Goal: Information Seeking & Learning: Learn about a topic

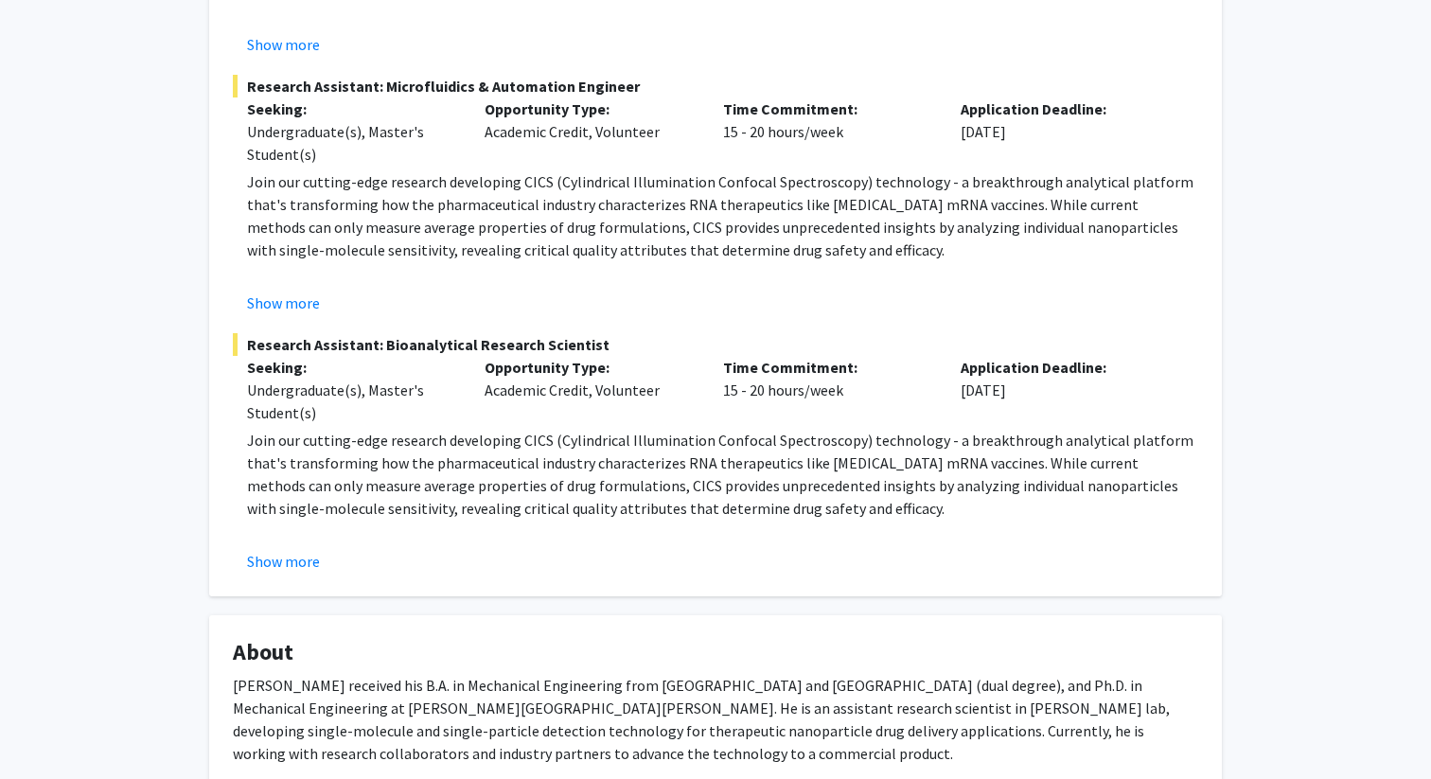
scroll to position [693, 0]
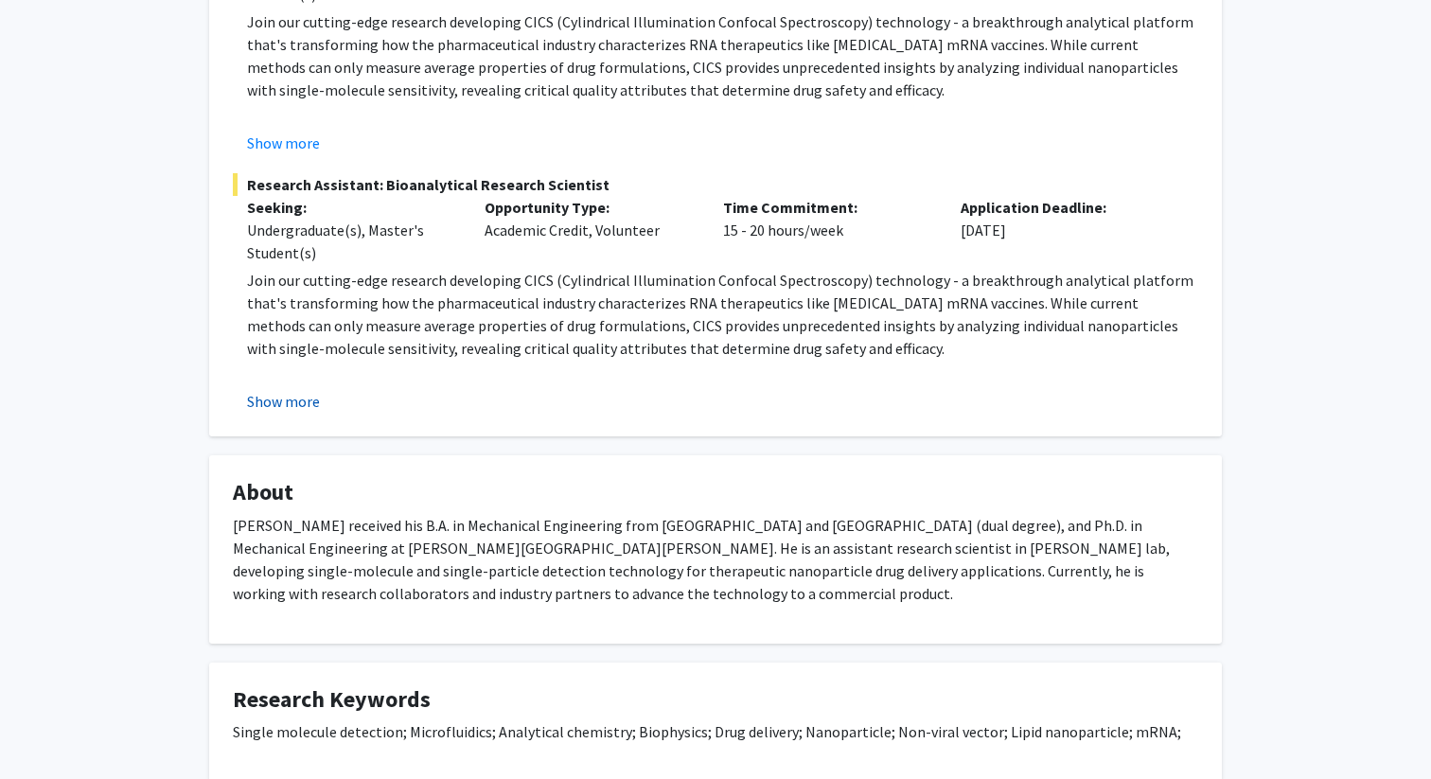
click at [302, 401] on button "Show more" at bounding box center [283, 401] width 73 height 23
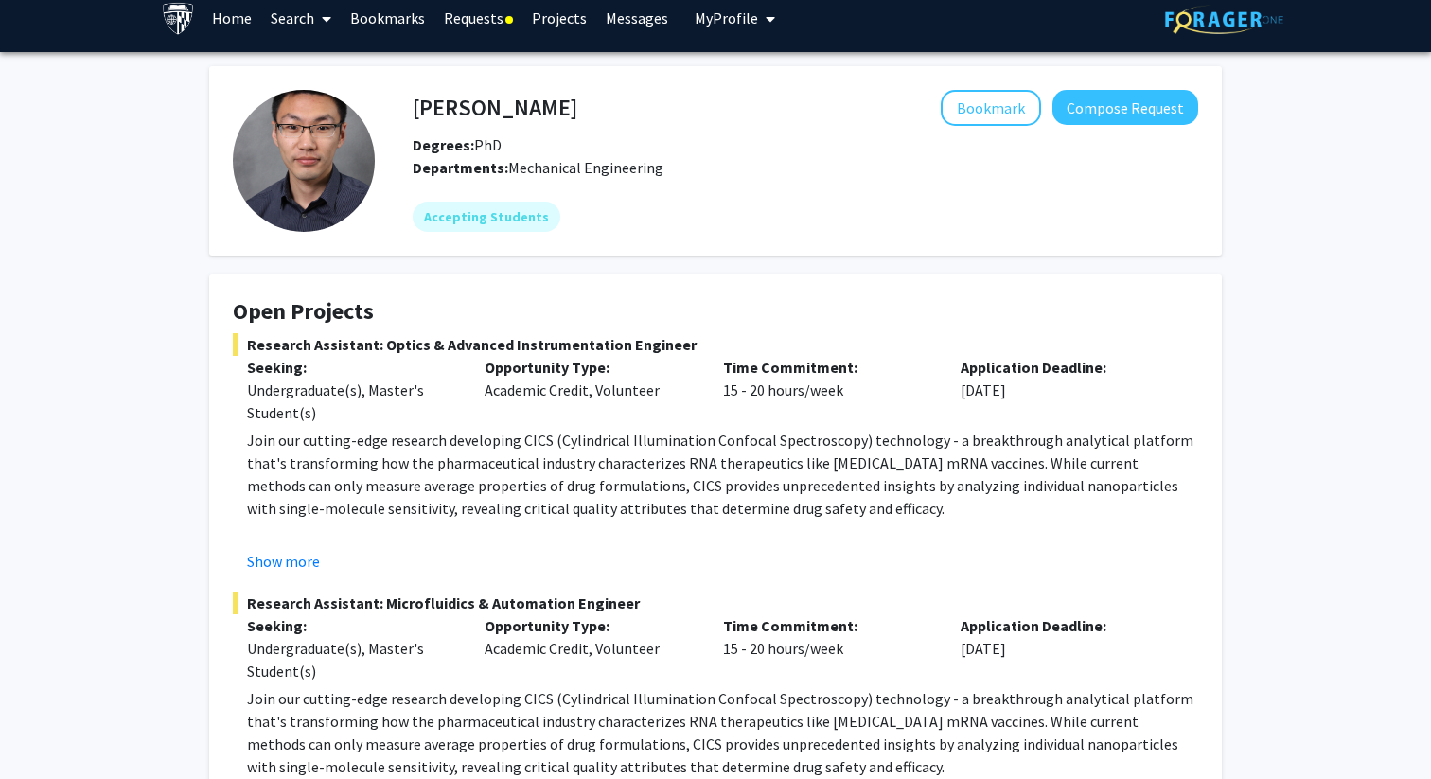
scroll to position [6, 0]
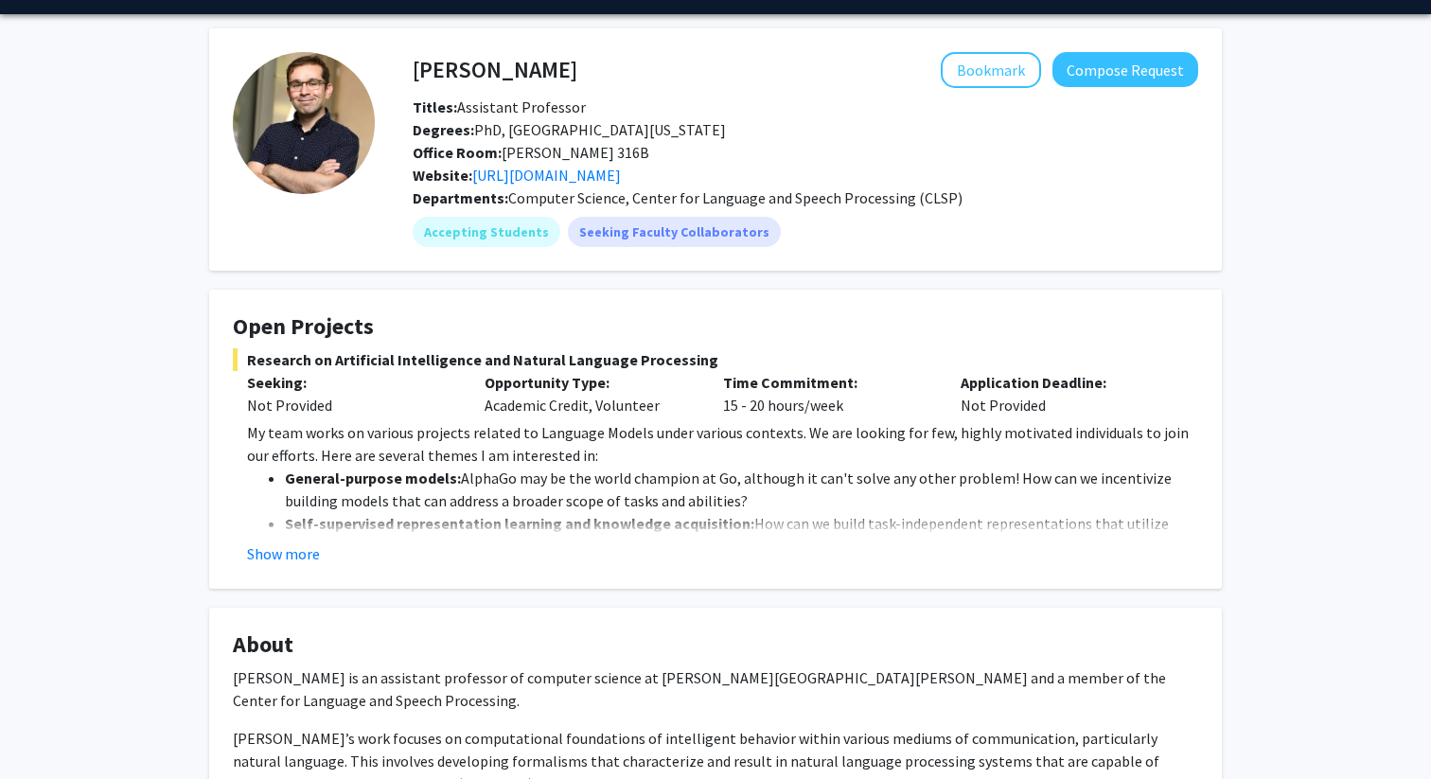
scroll to position [59, 0]
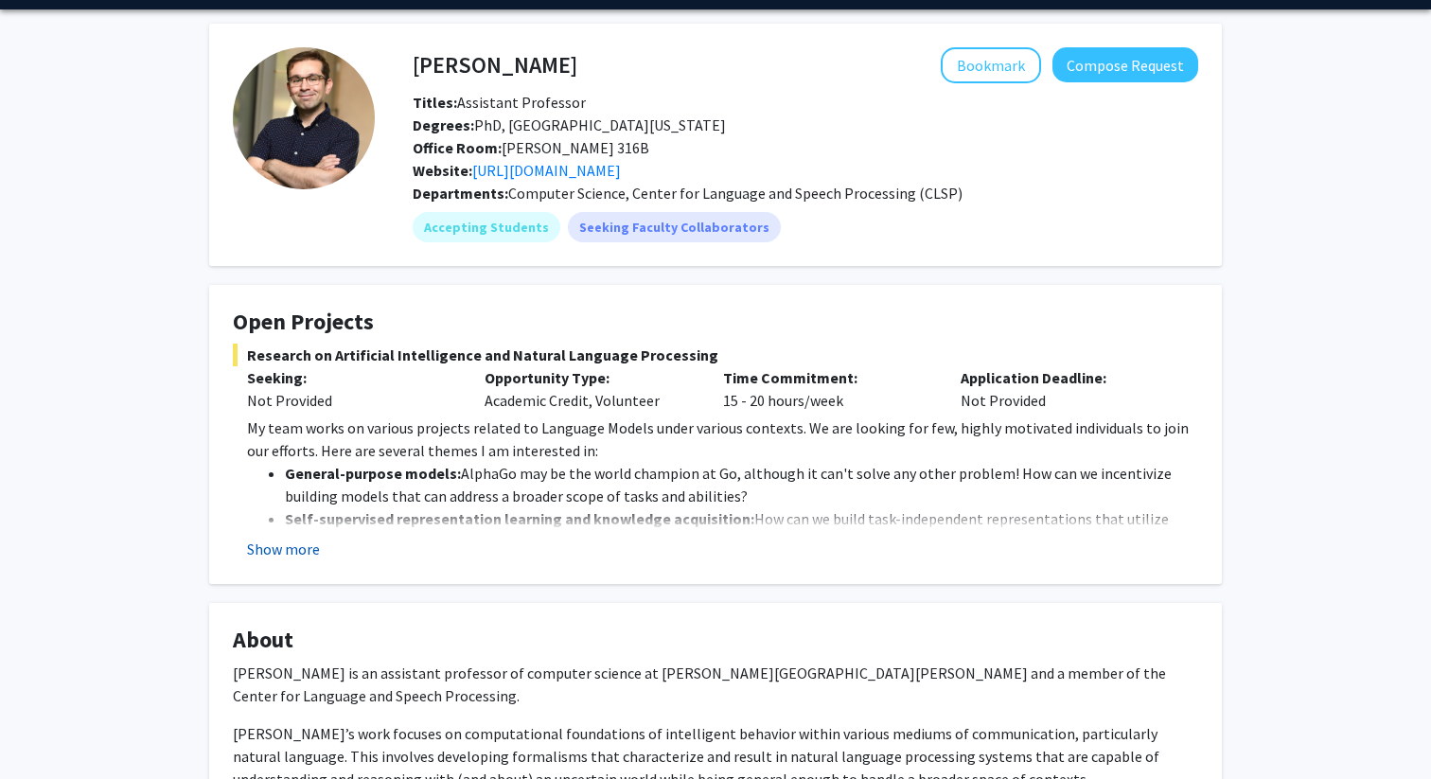
click at [272, 552] on button "Show more" at bounding box center [283, 548] width 73 height 23
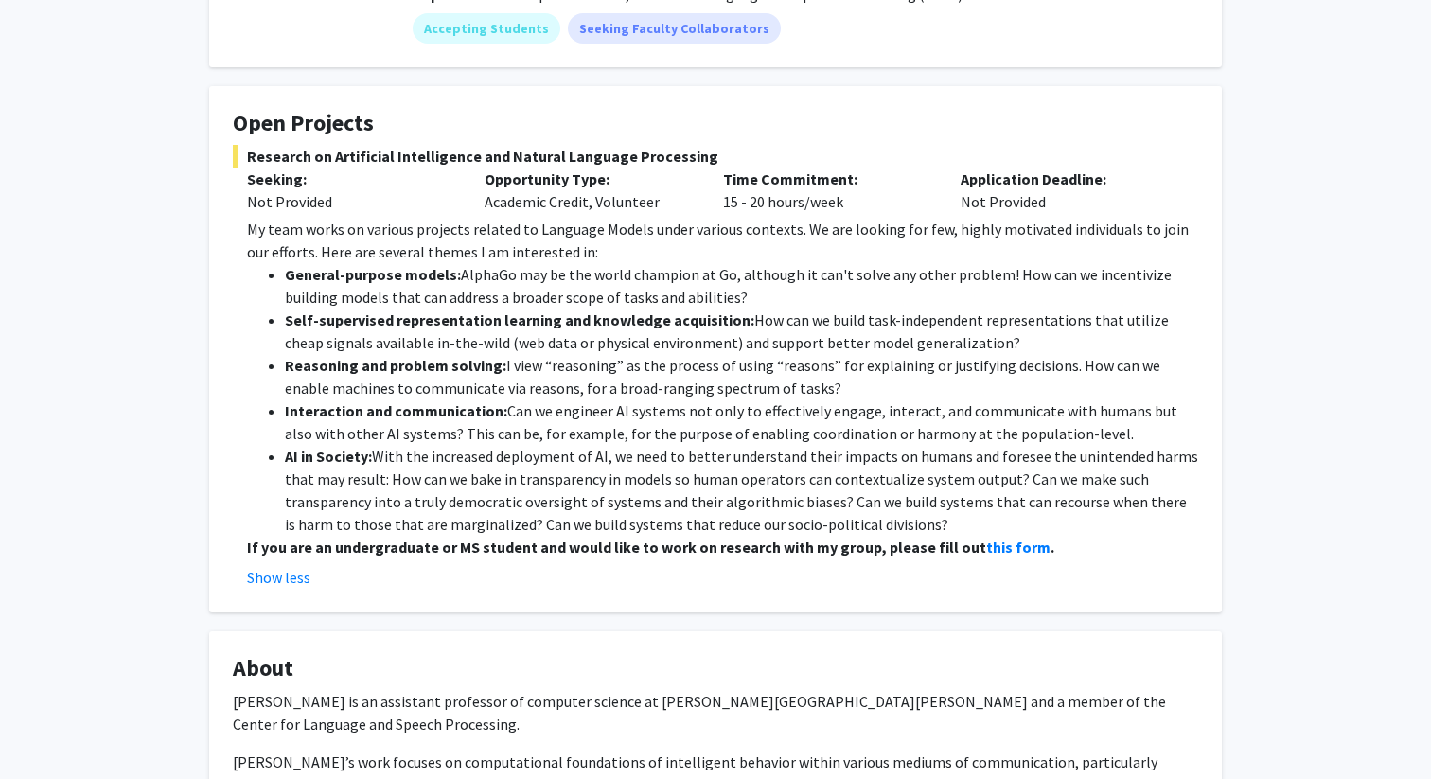
scroll to position [259, 0]
click at [986, 540] on strong "this form" at bounding box center [1018, 545] width 64 height 19
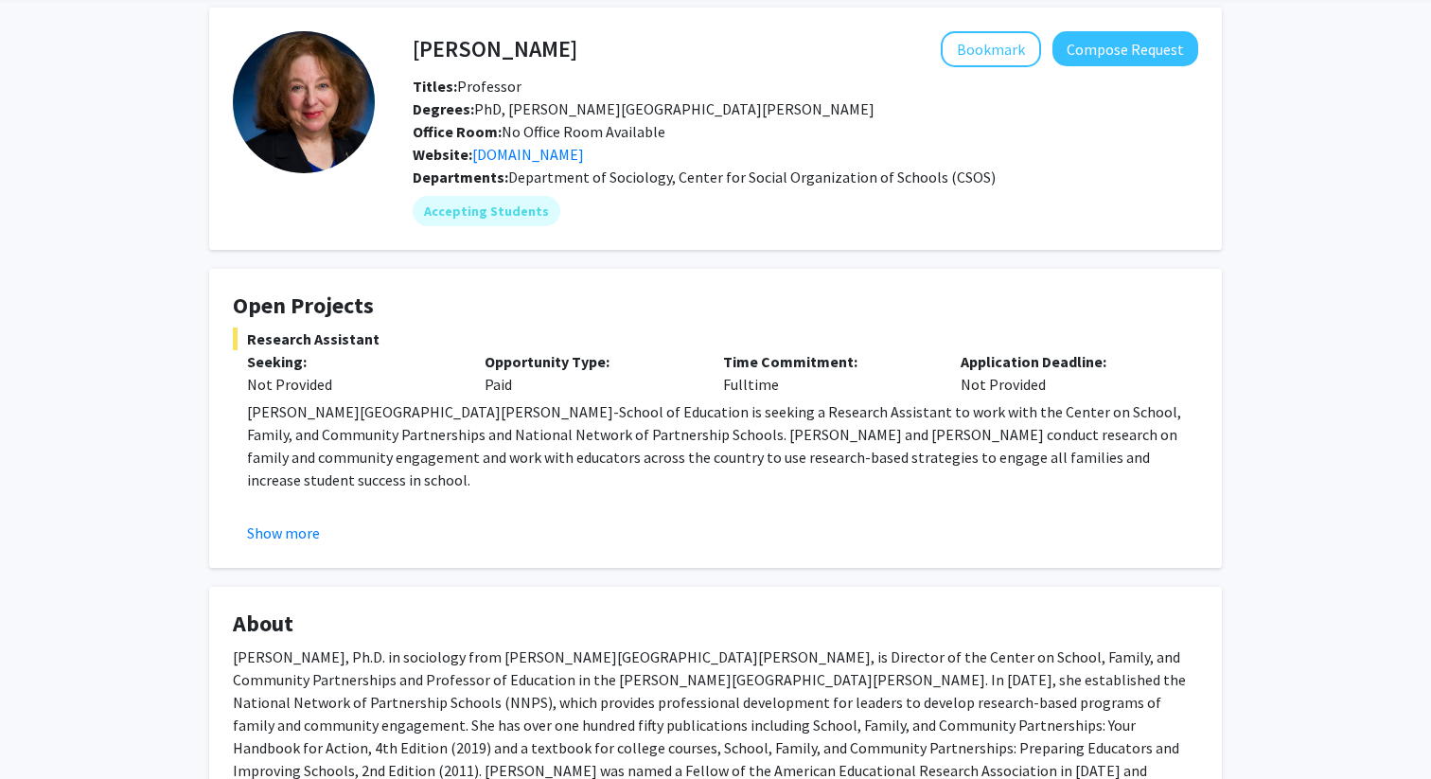
scroll to position [78, 0]
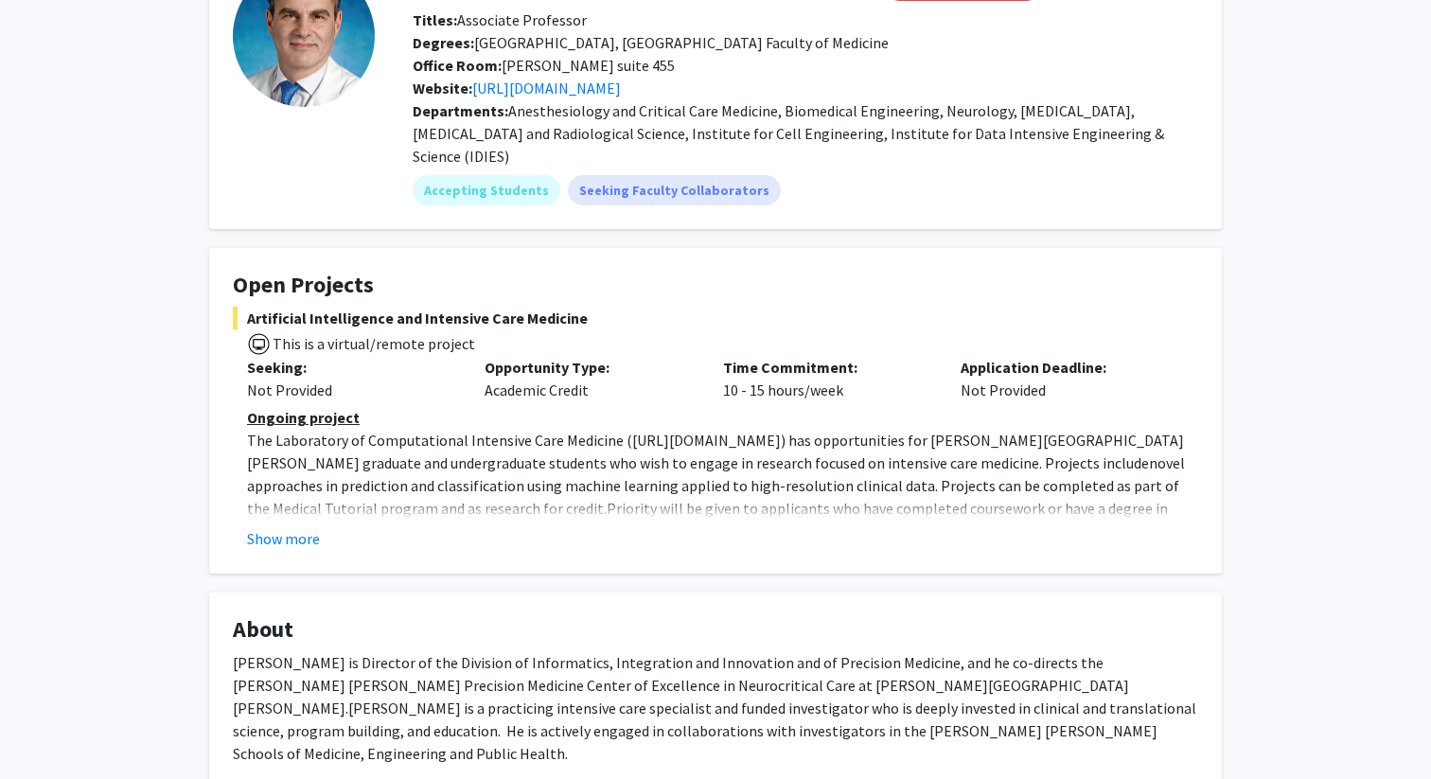
scroll to position [200, 0]
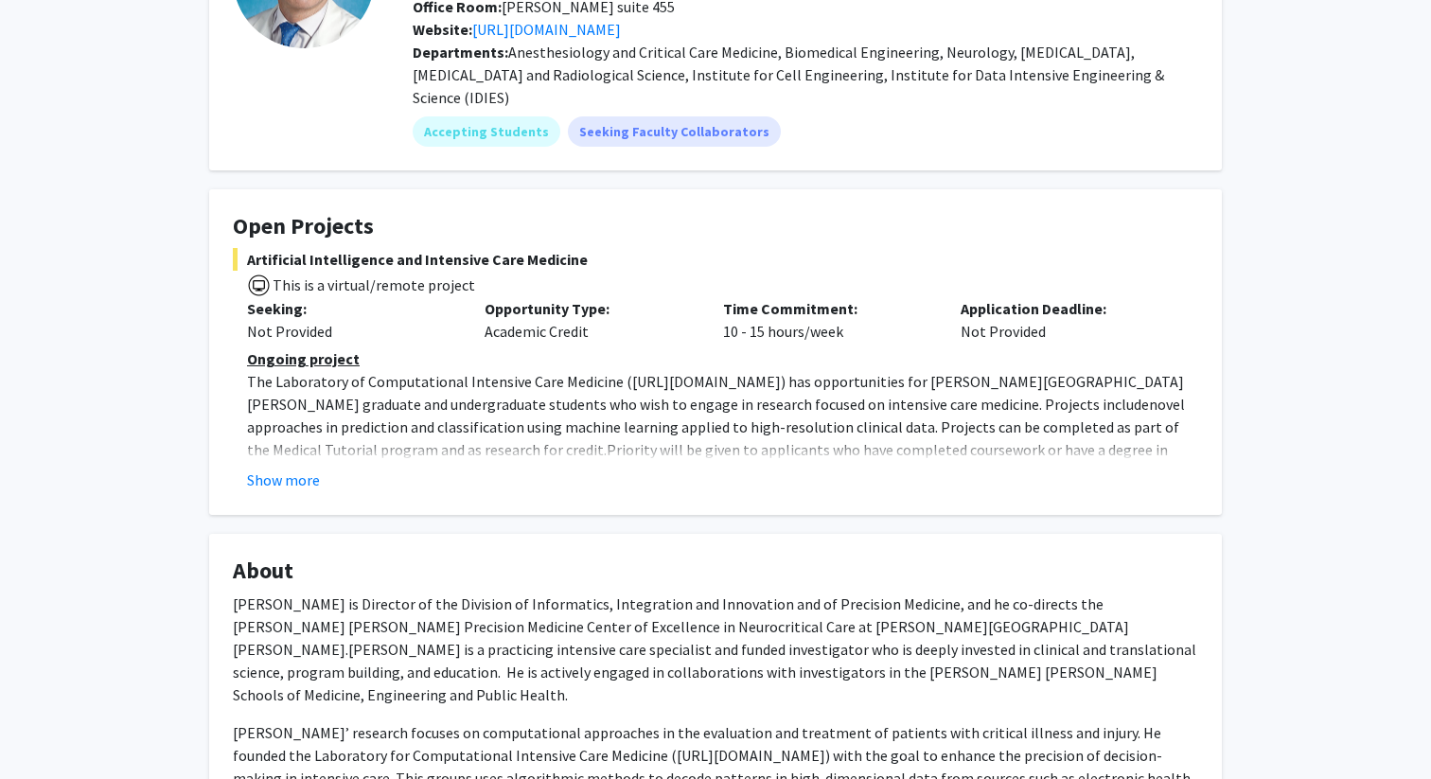
click at [294, 442] on fg-read-more "Ongoing project The Laboratory of Computational Intensive Care Medicine ( [URL]…" at bounding box center [715, 419] width 965 height 144
click at [285, 441] on fg-read-more "Ongoing project The Laboratory of Computational Intensive Care Medicine ( [URL]…" at bounding box center [715, 419] width 965 height 144
click at [285, 468] on button "Show more" at bounding box center [283, 479] width 73 height 23
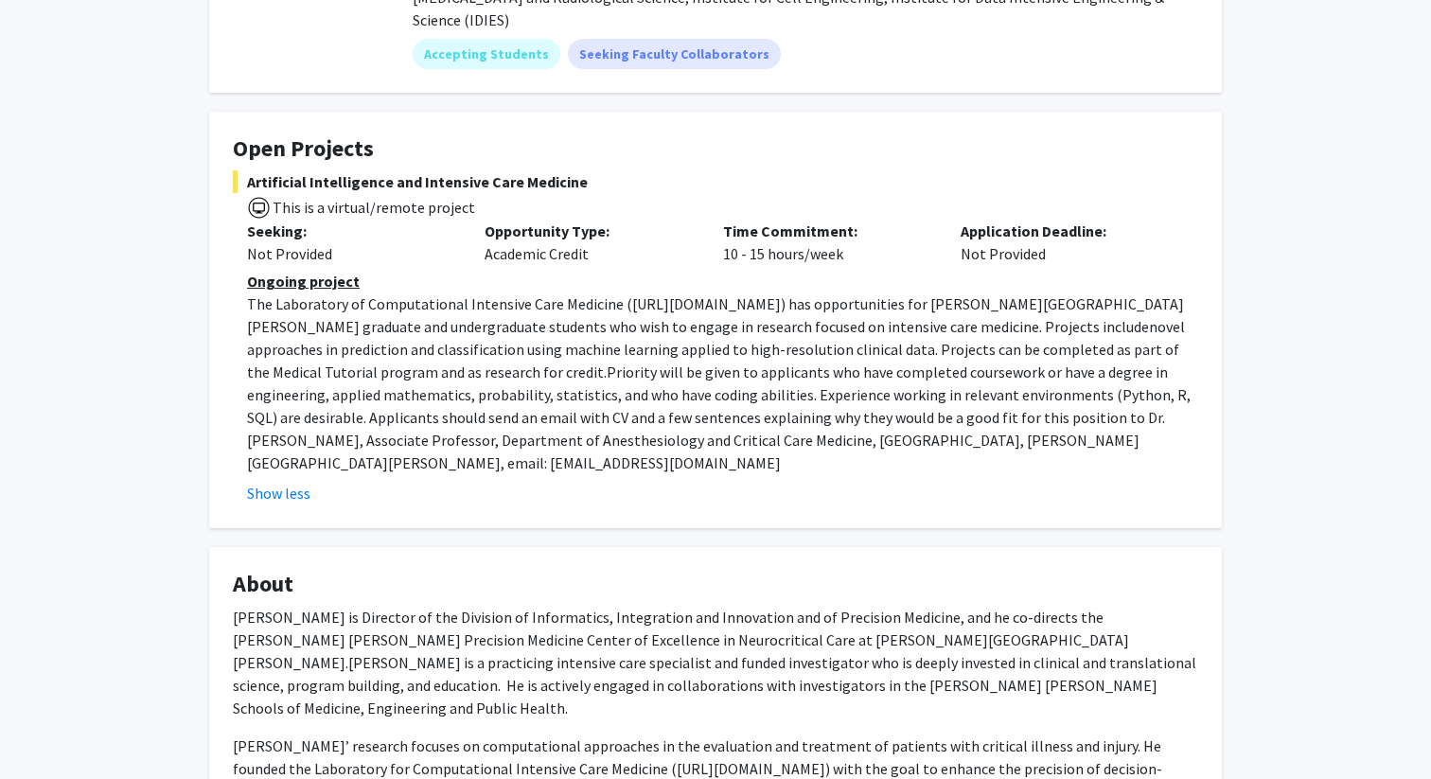
scroll to position [0, 0]
